Goal: Task Accomplishment & Management: Manage account settings

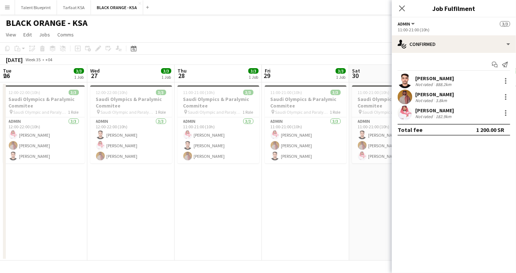
scroll to position [0, 189]
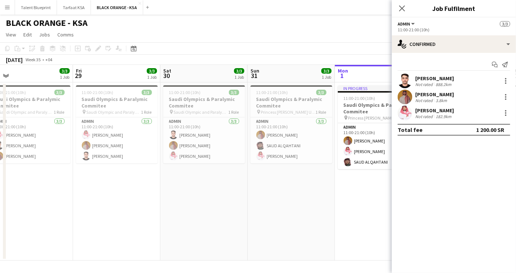
click at [176, 122] on app-card-role "Admin [DATE] 11:00-21:00 (10h) [PERSON_NAME] [PERSON_NAME] Yagmowr [PERSON_NAME]" at bounding box center [204, 141] width 82 height 46
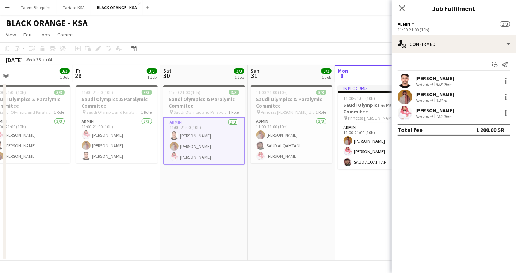
click at [204, 42] on app-page-menu "View Day view expanded Day view collapsed Month view Date picker Jump to [DATE]…" at bounding box center [258, 35] width 516 height 14
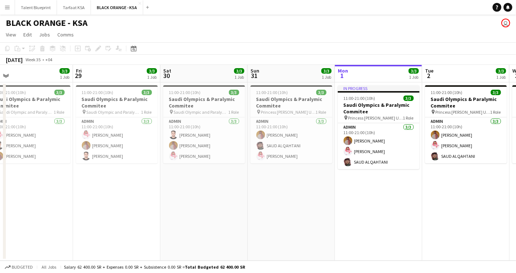
click at [202, 26] on div "BLACK ORANGE - KSA user" at bounding box center [258, 22] width 516 height 14
click at [2, 8] on button "Menu" at bounding box center [7, 7] width 15 height 15
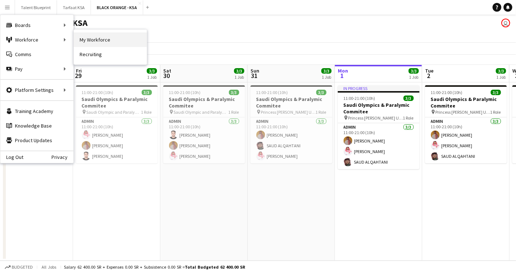
click at [100, 41] on link "My Workforce" at bounding box center [110, 39] width 73 height 15
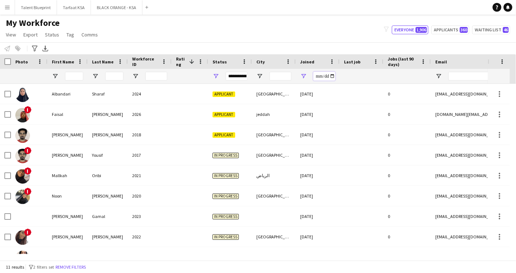
click at [330, 76] on input "**********" at bounding box center [324, 76] width 22 height 9
type input "**********"
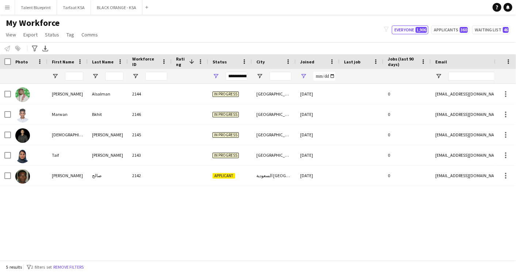
click at [225, 60] on div "Status" at bounding box center [226, 61] width 26 height 11
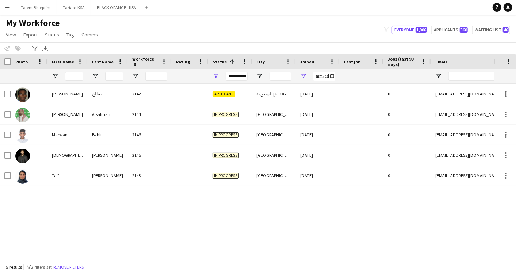
click at [227, 60] on span at bounding box center [231, 61] width 9 height 7
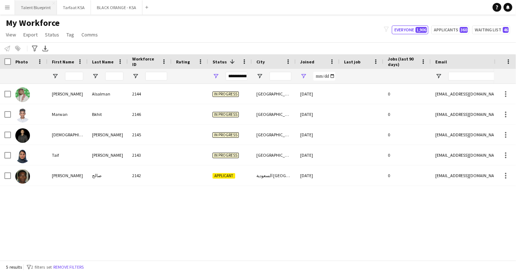
click at [46, 6] on button "Talent Blueprint Close" at bounding box center [36, 7] width 42 height 14
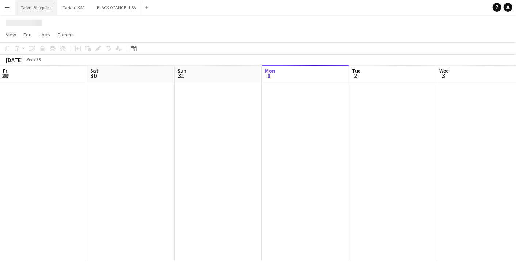
scroll to position [0, 174]
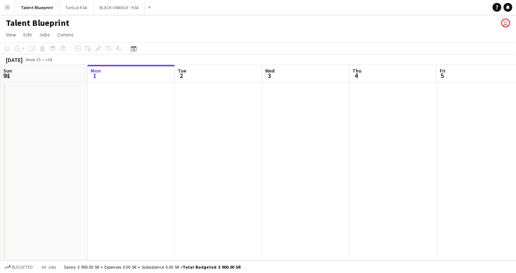
click at [6, 8] on app-icon "Menu" at bounding box center [7, 7] width 6 height 6
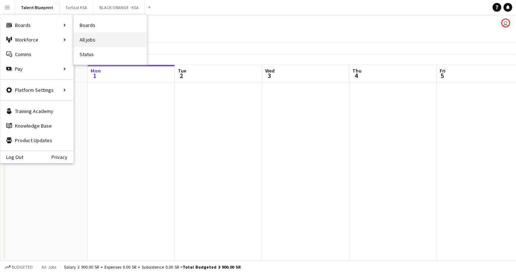
click at [92, 39] on link "All jobs" at bounding box center [110, 39] width 73 height 15
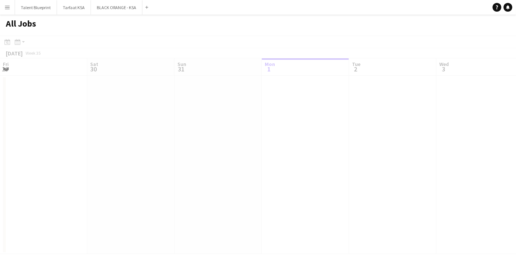
scroll to position [0, 174]
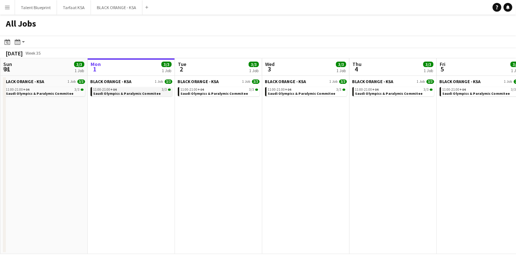
click at [145, 92] on span "Saudi Olympics & Paralymic Commitee" at bounding box center [127, 93] width 68 height 5
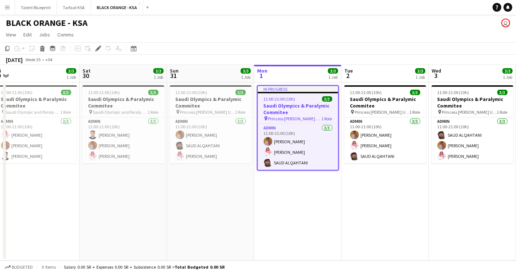
drag, startPoint x: 50, startPoint y: 115, endPoint x: 206, endPoint y: 119, distance: 156.0
click at [206, 119] on app-calendar-viewport "Wed 27 3/3 1 Job Thu 28 3/3 1 Job Fri 29 3/3 1 Job Sat 30 3/3 1 Job Sun 31 3/3 …" at bounding box center [258, 163] width 516 height 196
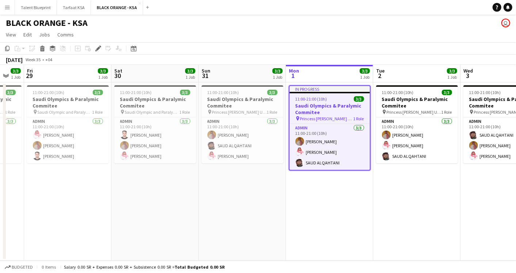
drag, startPoint x: 127, startPoint y: 134, endPoint x: 158, endPoint y: 133, distance: 31.8
click at [158, 133] on app-calendar-viewport "Wed 27 3/3 1 Job Thu 28 3/3 1 Job Fri 29 3/3 1 Job Sat 30 3/3 1 Job Sun 31 3/3 …" at bounding box center [258, 163] width 516 height 196
click at [158, 133] on app-card-role "Admin [DATE] 11:00-21:00 (10h) [PERSON_NAME] [PERSON_NAME] Yagmowr [PERSON_NAME]" at bounding box center [155, 141] width 82 height 46
